Goal: Information Seeking & Learning: Learn about a topic

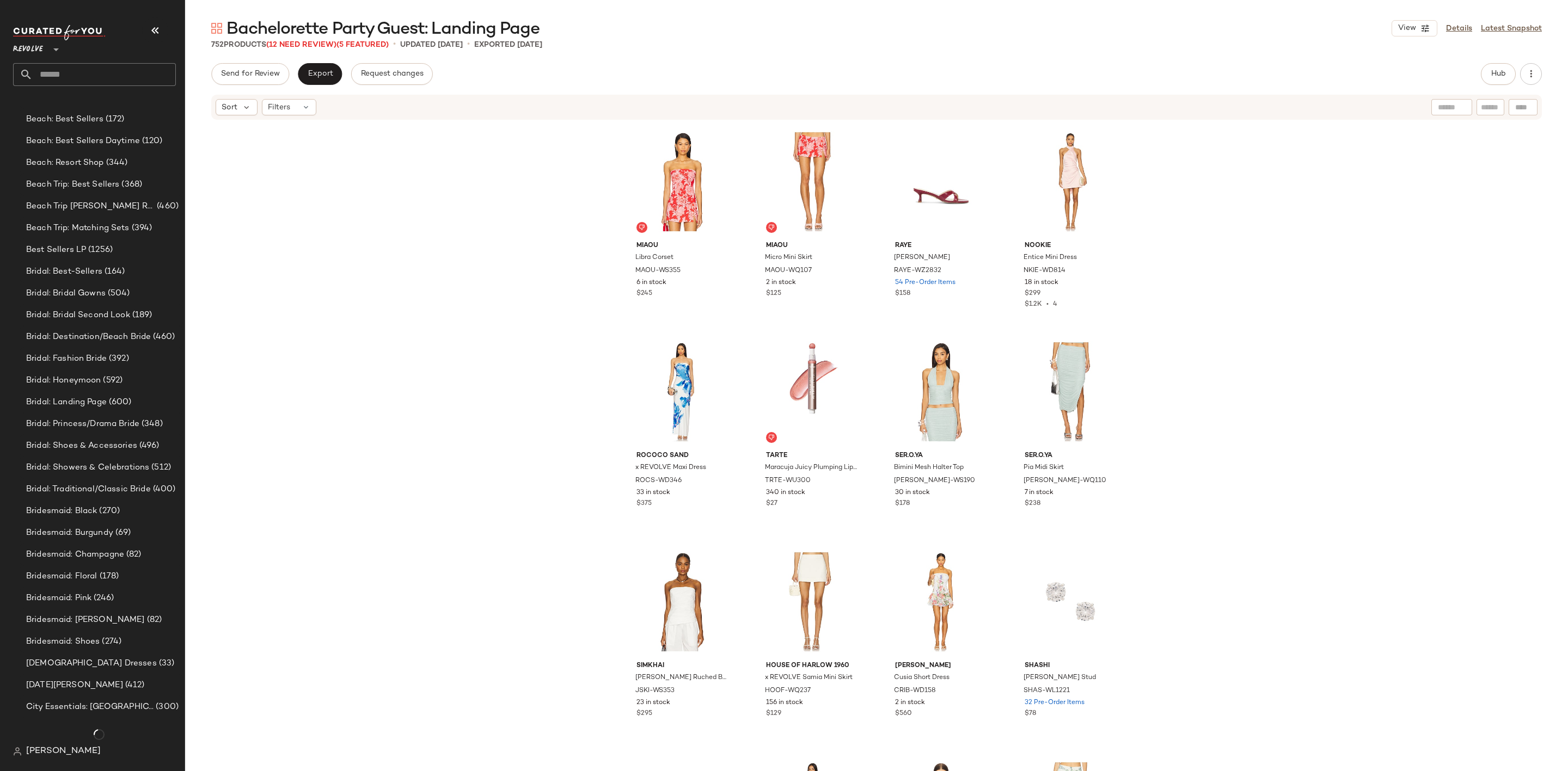
scroll to position [1017, 0]
click at [114, 165] on span "(344)" at bounding box center [116, 163] width 24 height 13
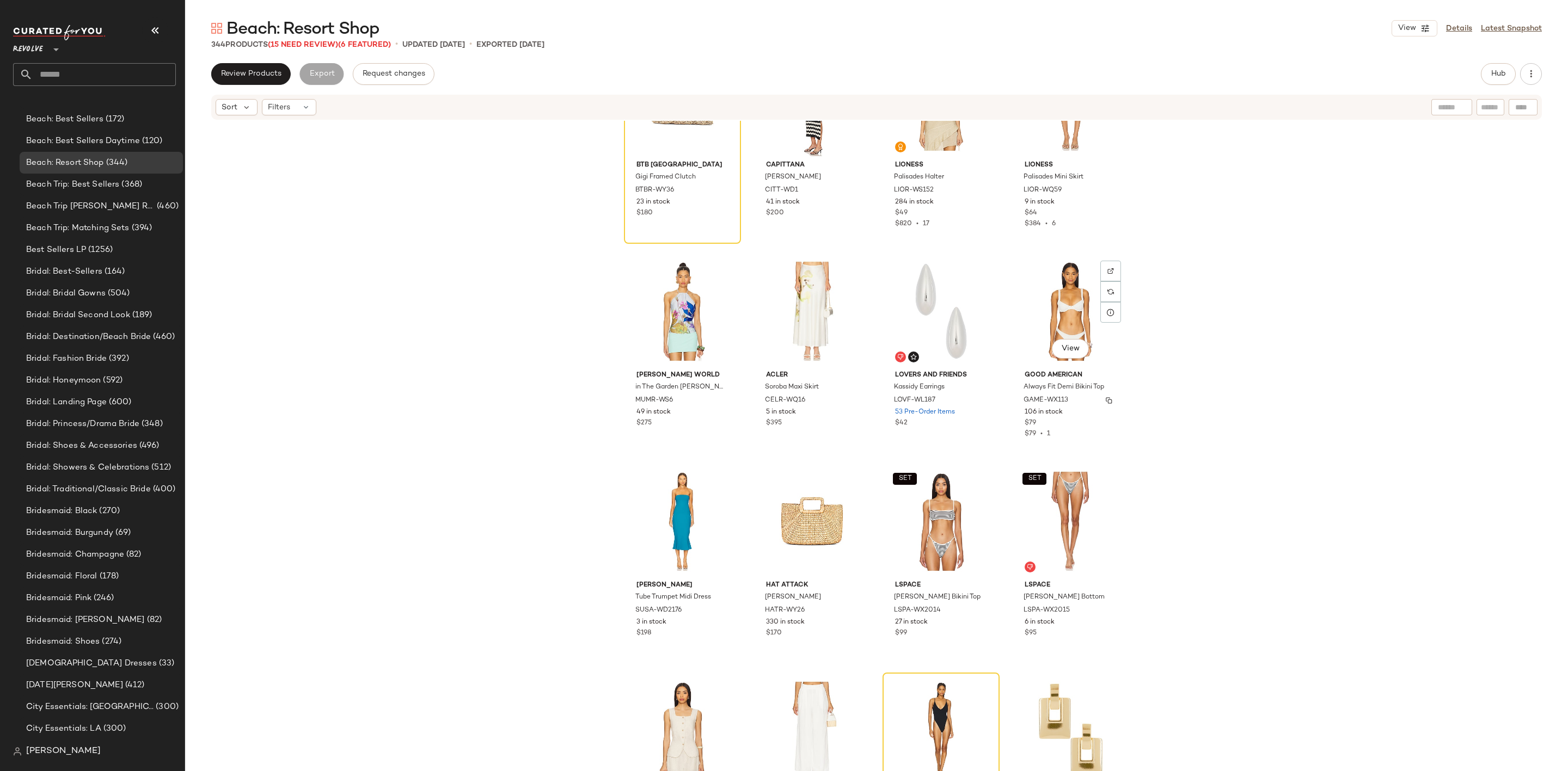
scroll to position [82, 0]
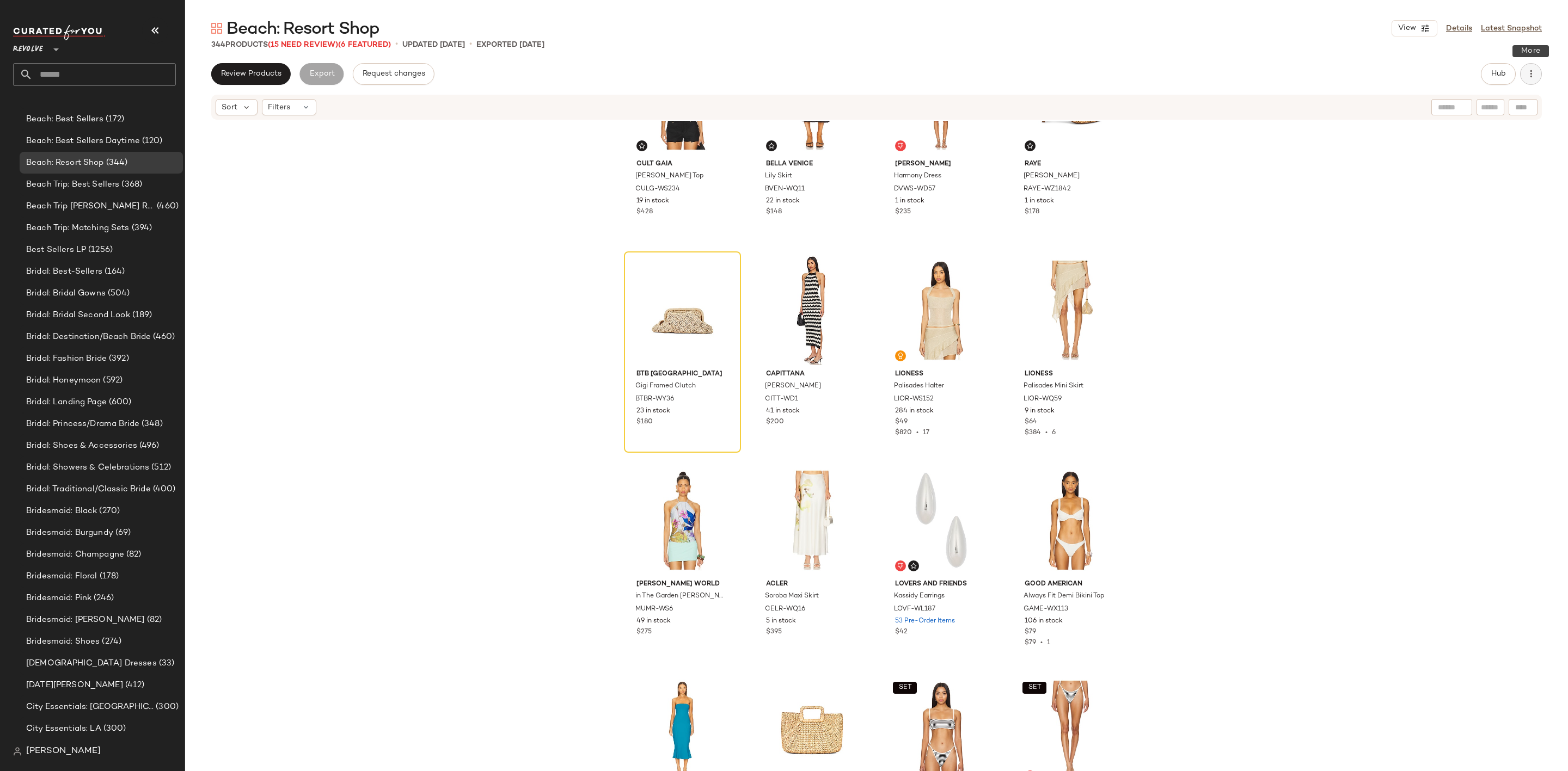
click at [1529, 67] on button "button" at bounding box center [1530, 74] width 22 height 22
click at [1470, 183] on span "Clear Suggested Products" at bounding box center [1482, 184] width 102 height 11
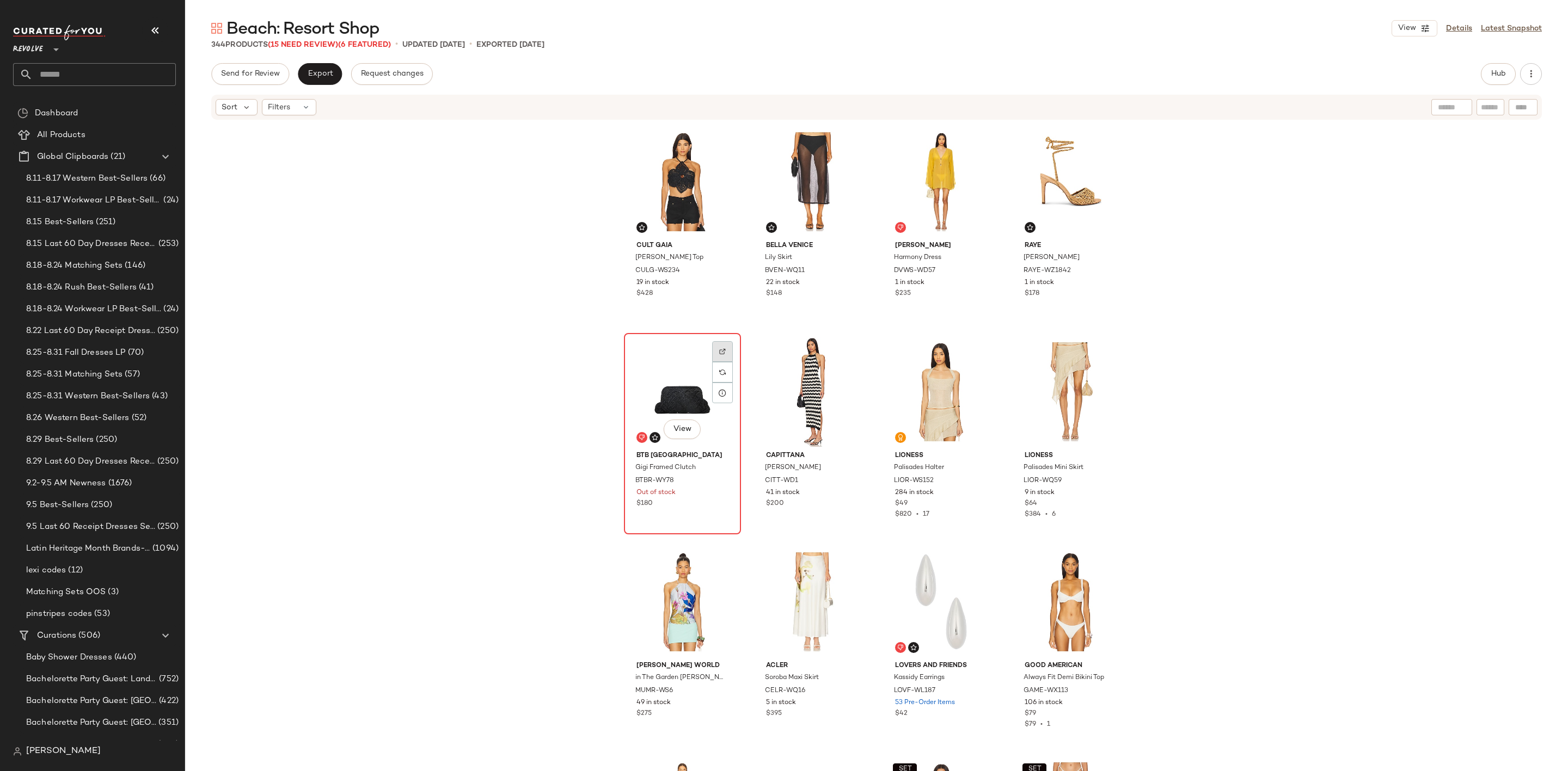
click at [722, 351] on div at bounding box center [722, 352] width 21 height 21
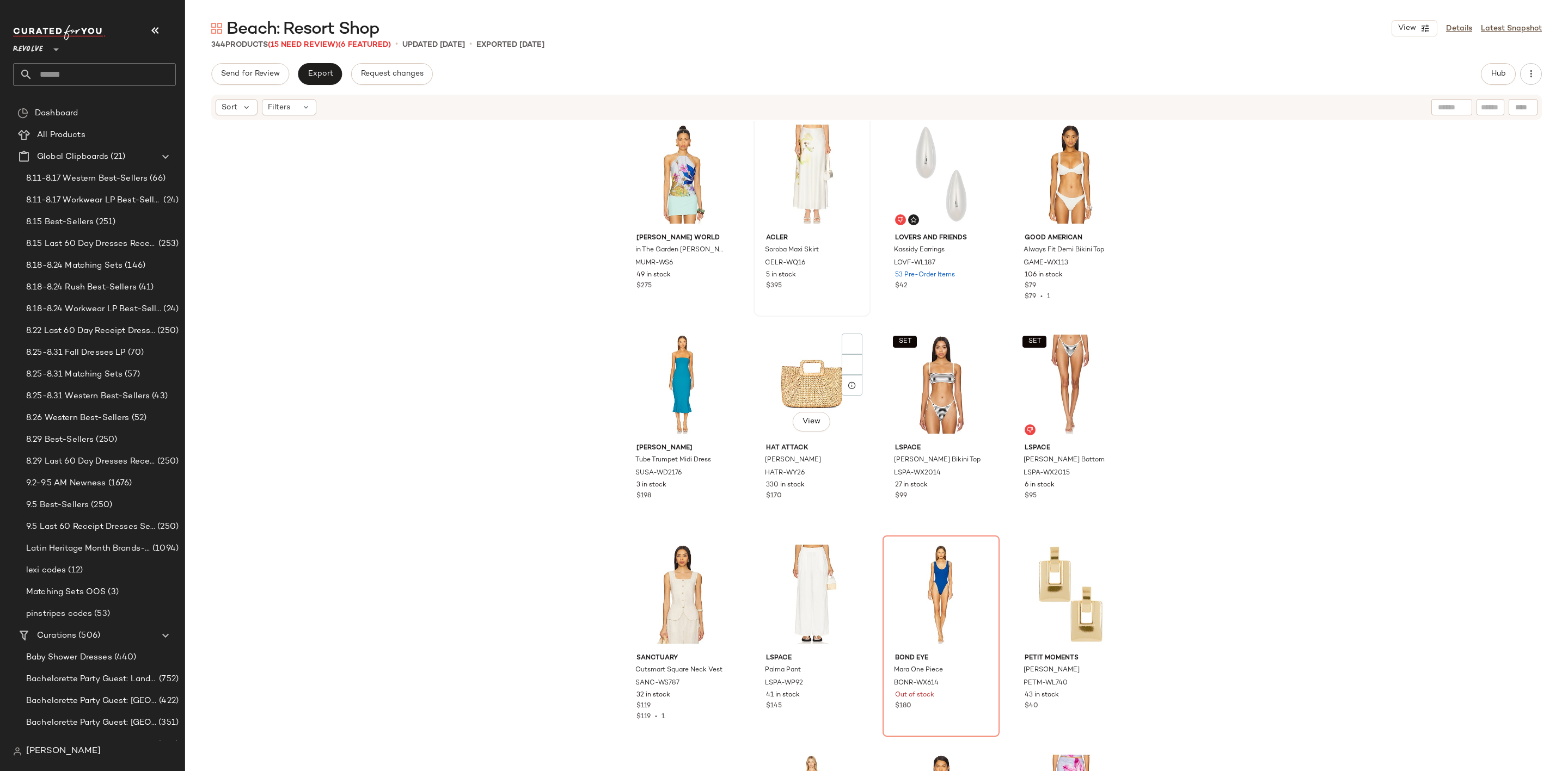
scroll to position [580, 0]
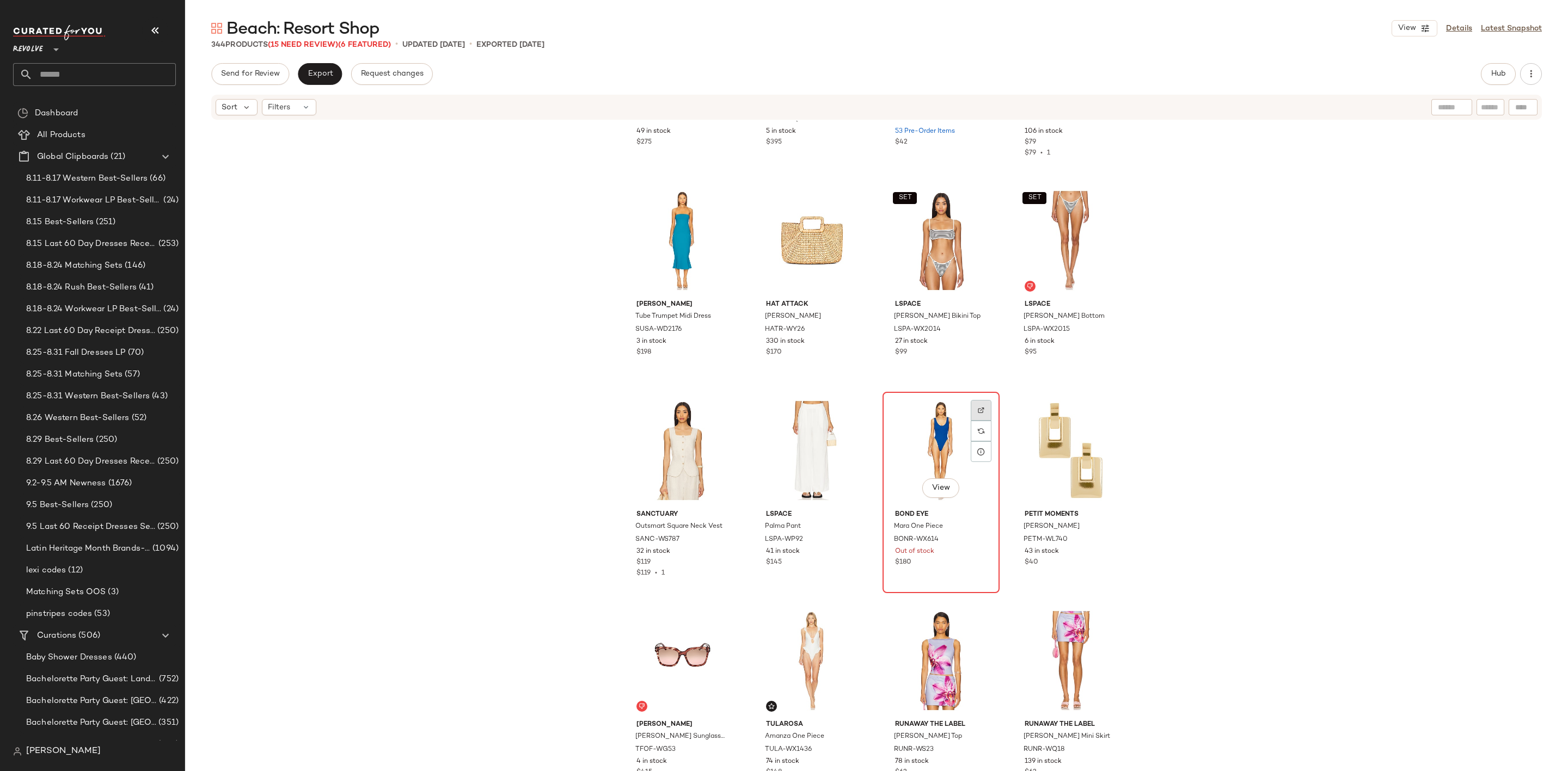
click at [971, 407] on div at bounding box center [982, 411] width 21 height 21
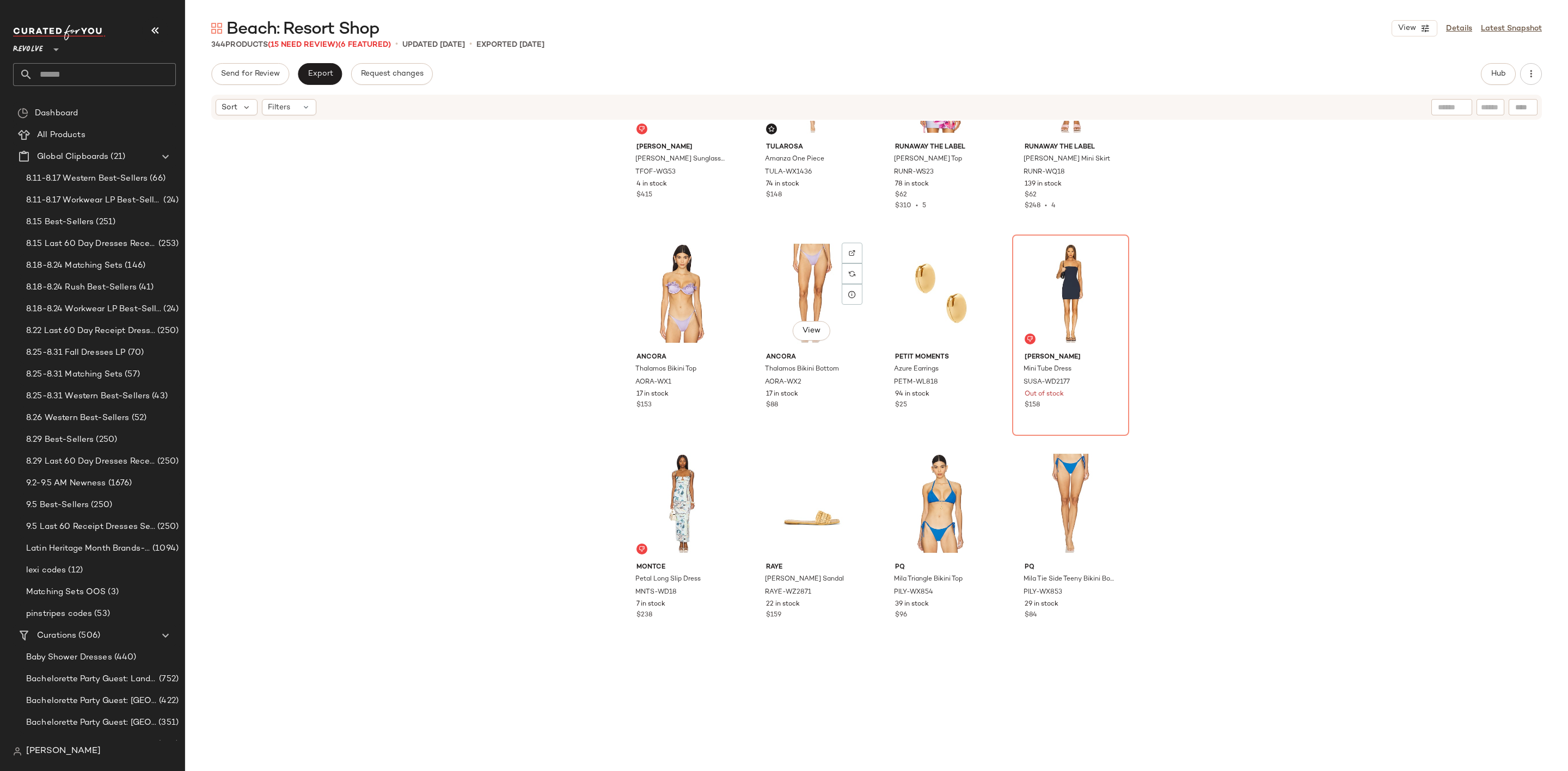
scroll to position [1233, 0]
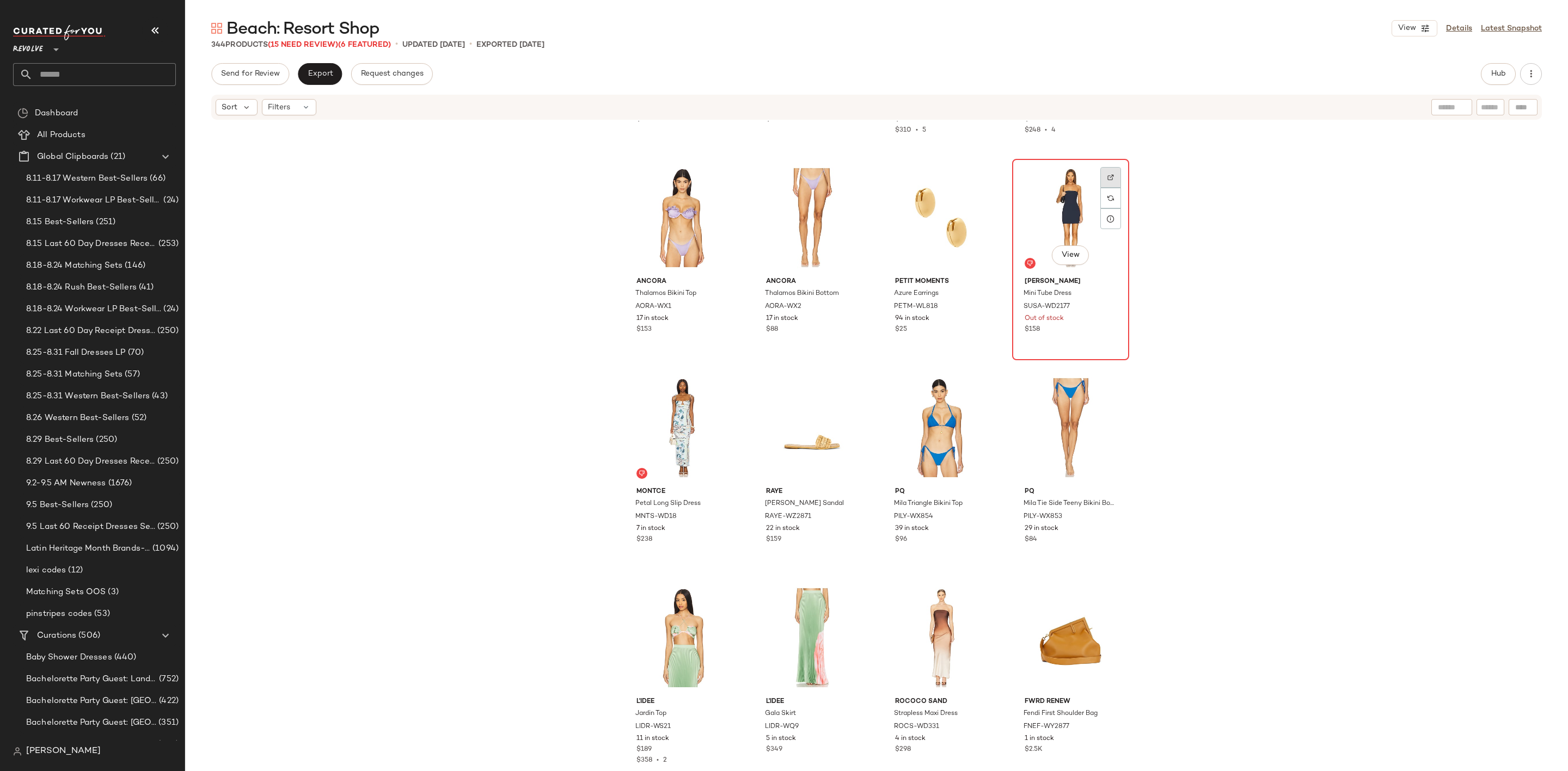
click at [1103, 176] on div at bounding box center [1111, 178] width 21 height 21
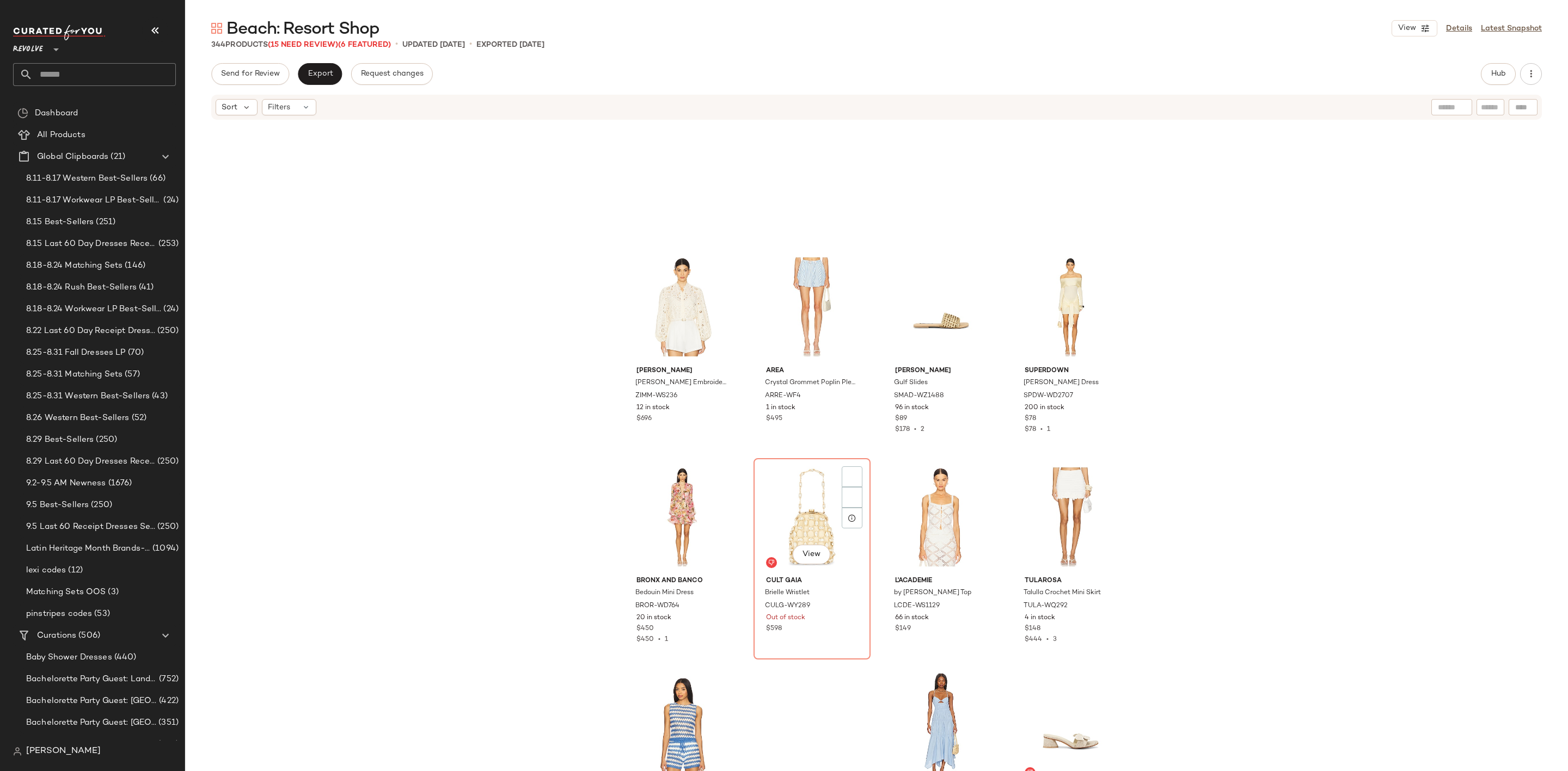
scroll to position [2131, 0]
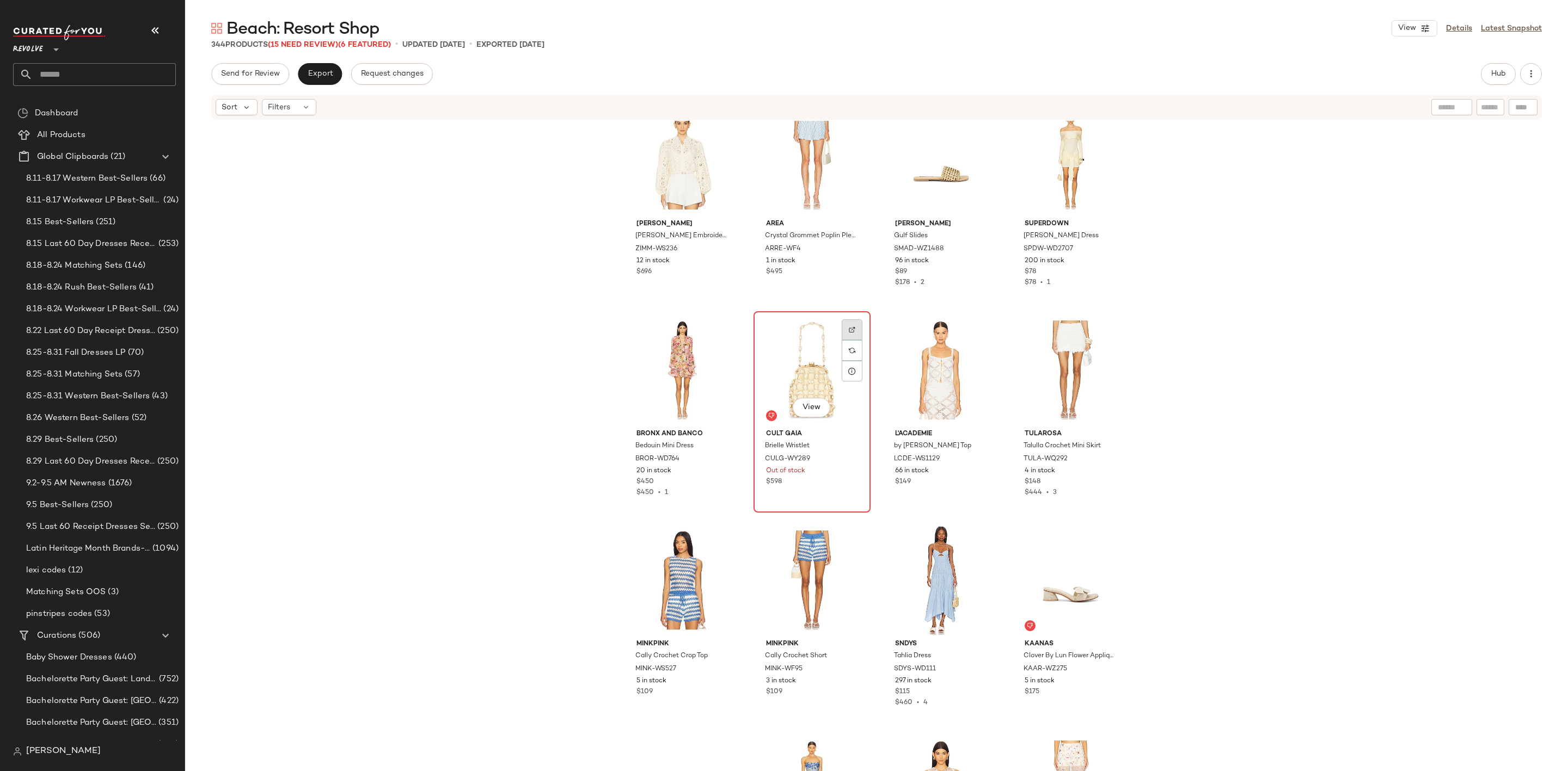
click at [846, 324] on div at bounding box center [852, 330] width 21 height 21
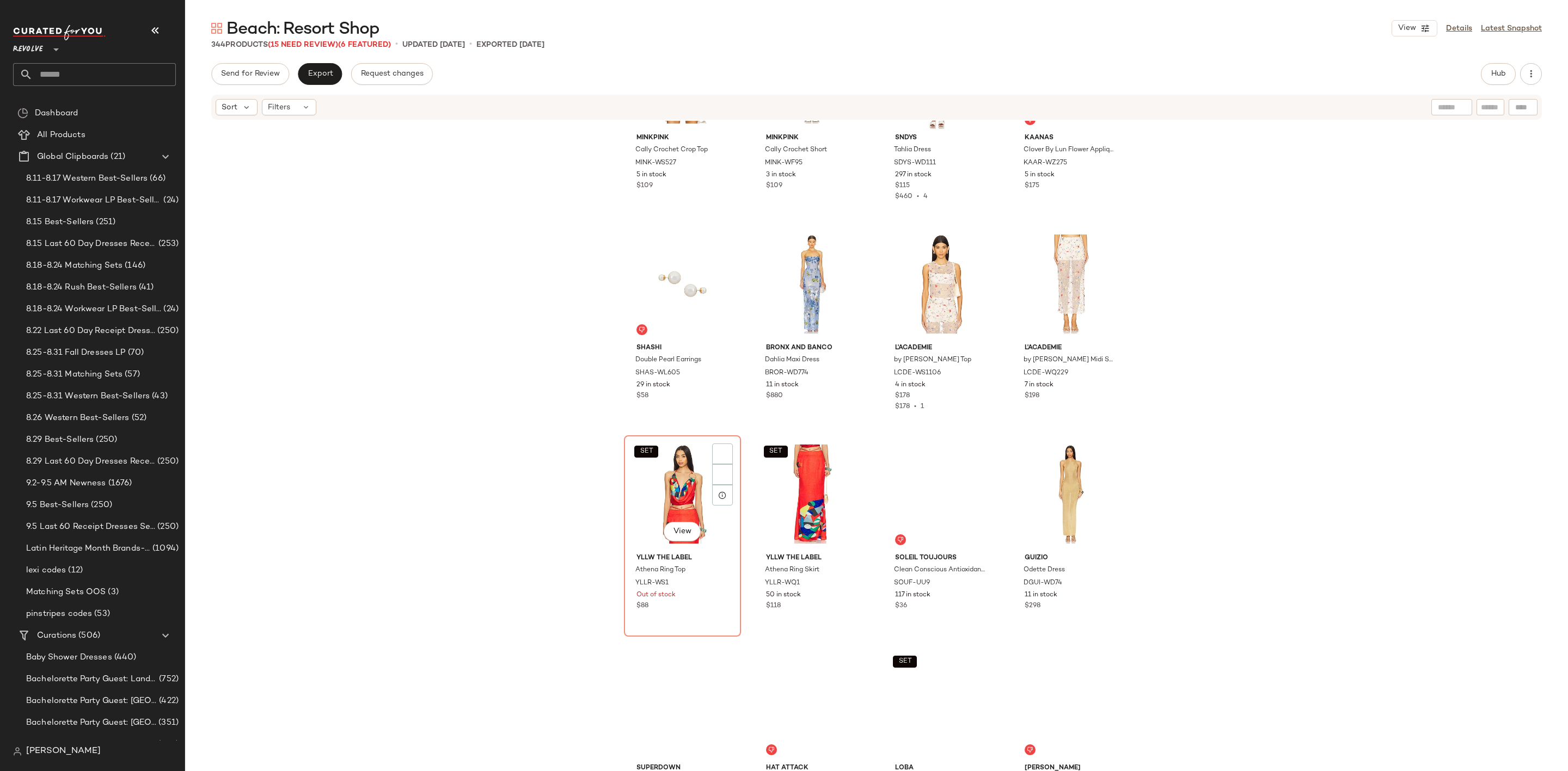
scroll to position [2703, 0]
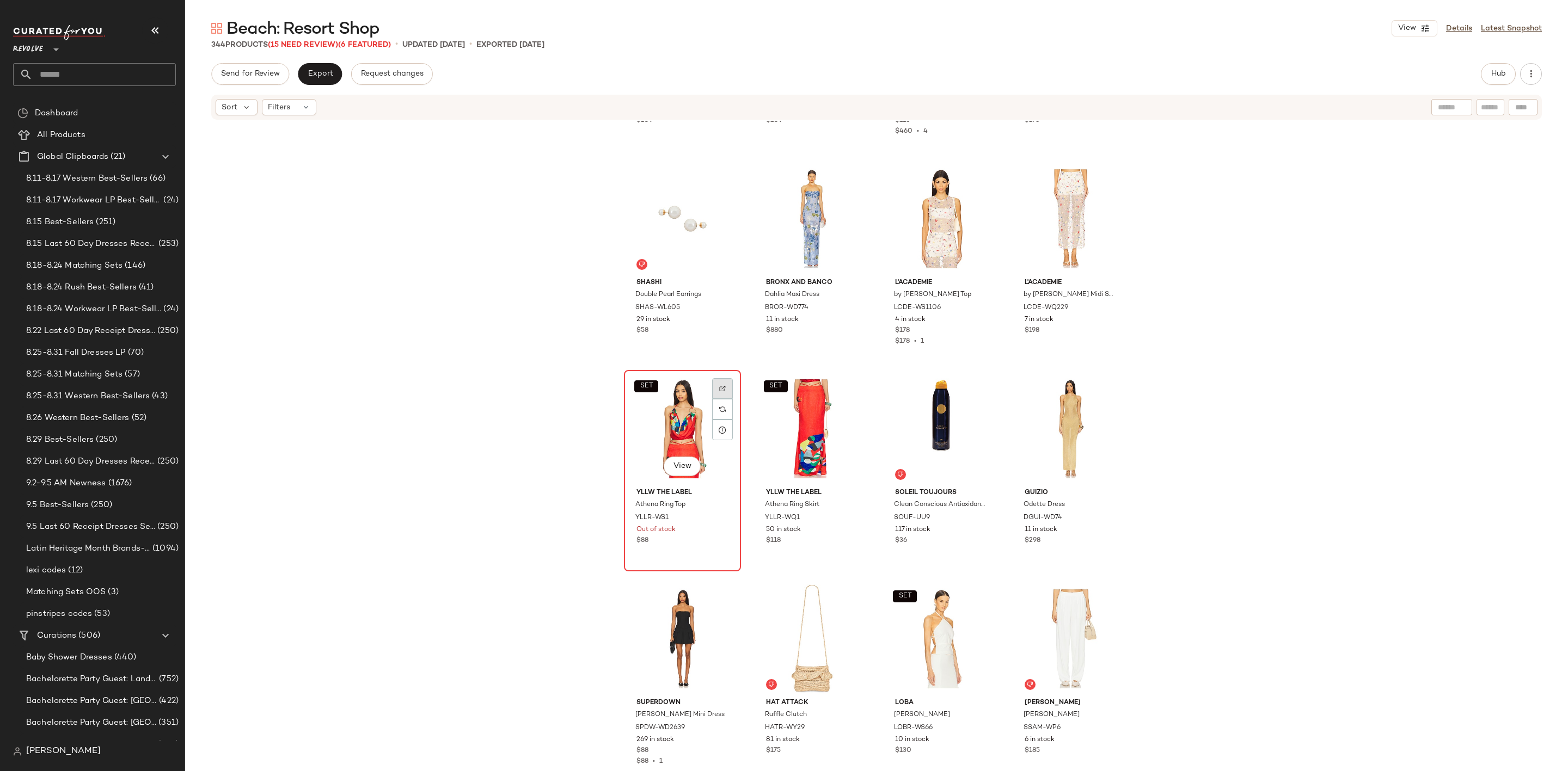
click at [722, 383] on div at bounding box center [722, 389] width 21 height 21
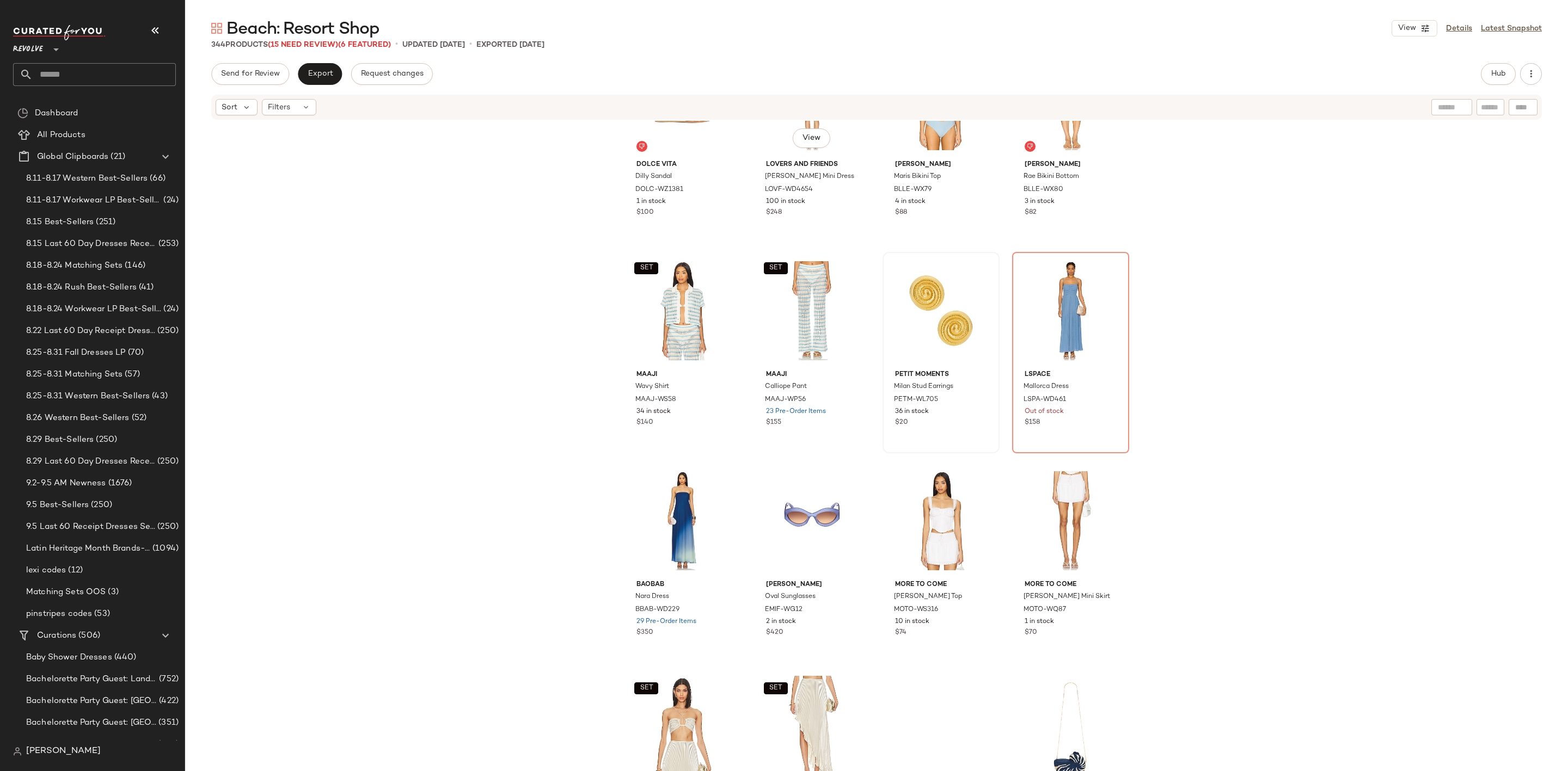
scroll to position [4581, 0]
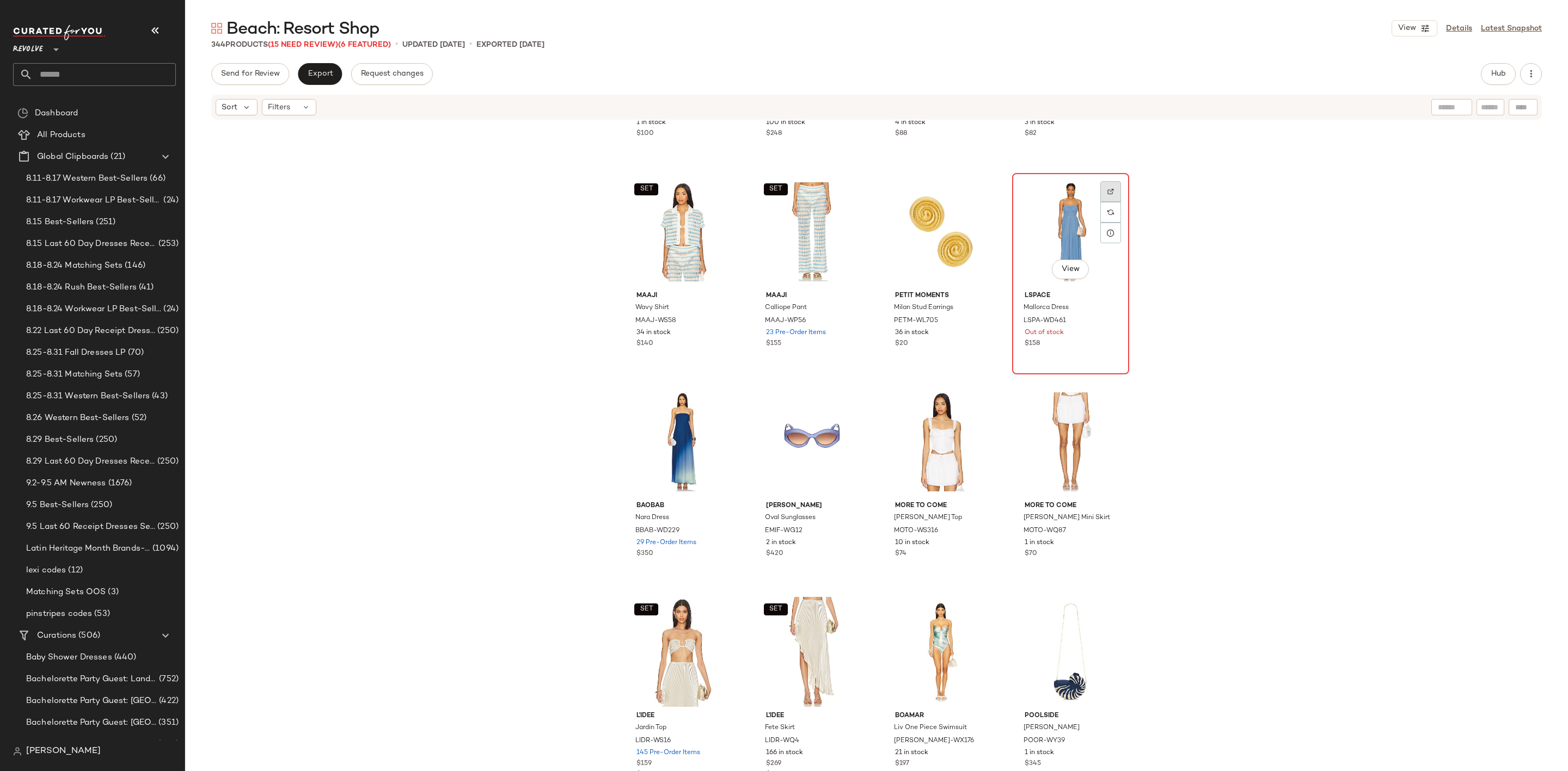
click at [1109, 188] on img at bounding box center [1111, 191] width 7 height 7
